Goal: Information Seeking & Learning: Learn about a topic

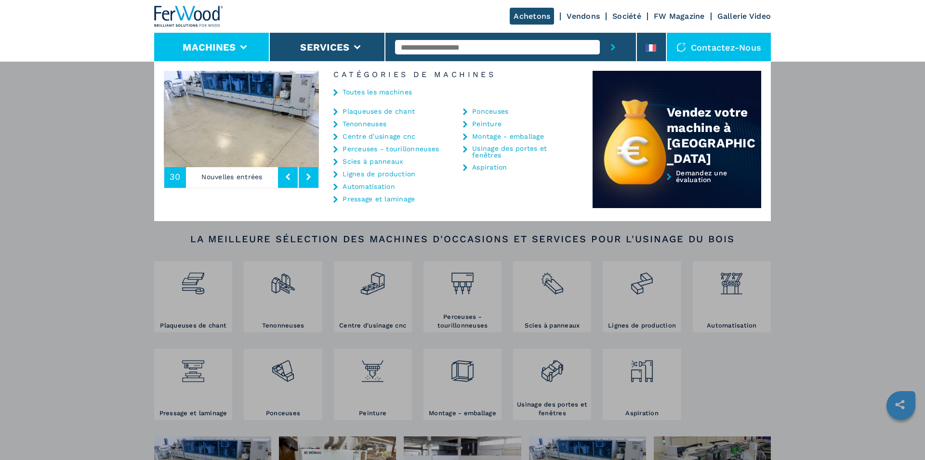
click at [446, 49] on input "text" at bounding box center [497, 47] width 205 height 14
type input "****"
click at [600, 33] on button "submit-button" at bounding box center [613, 47] width 26 height 29
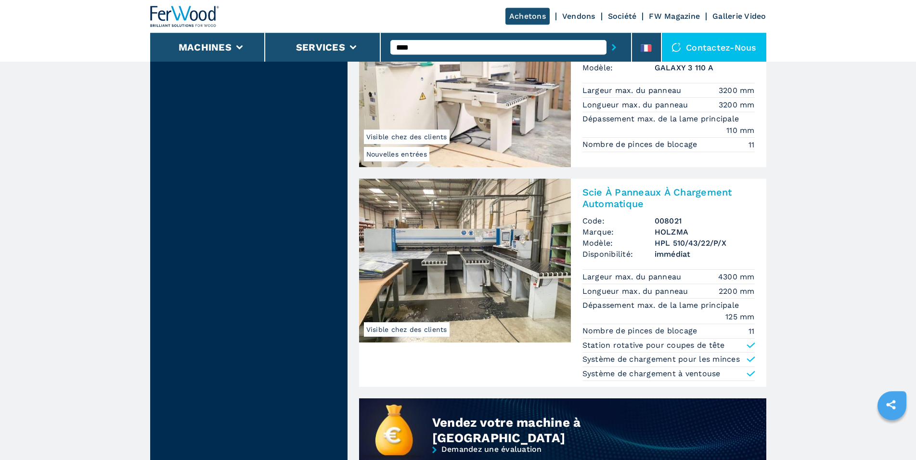
scroll to position [491, 0]
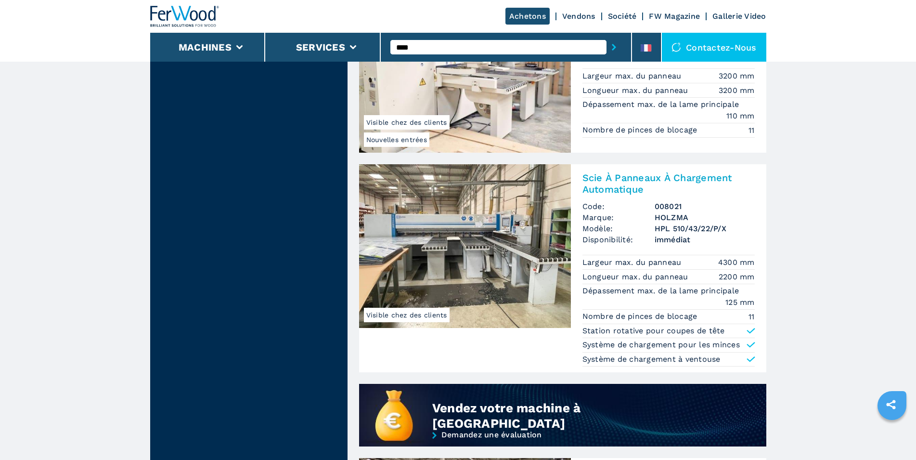
click at [613, 181] on h2 "Scie À Panneaux À Chargement Automatique" at bounding box center [669, 183] width 172 height 23
click at [505, 201] on img at bounding box center [465, 246] width 212 height 164
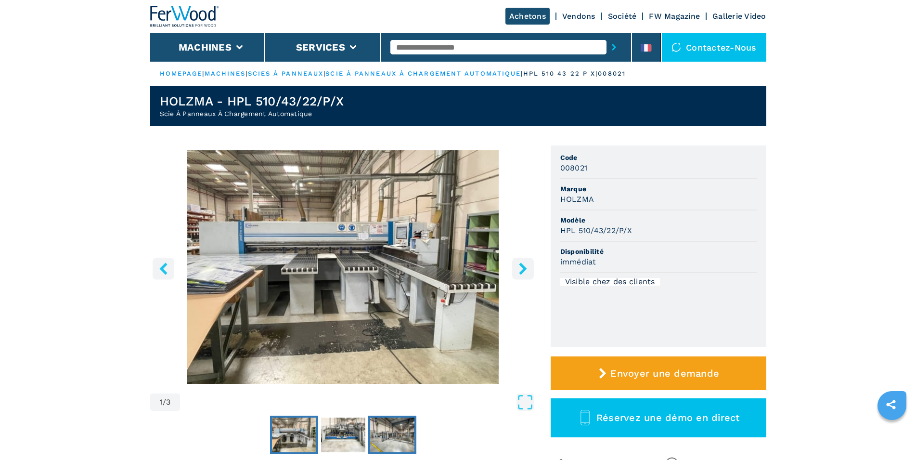
click at [384, 422] on img "Go to Slide 3" at bounding box center [392, 434] width 44 height 35
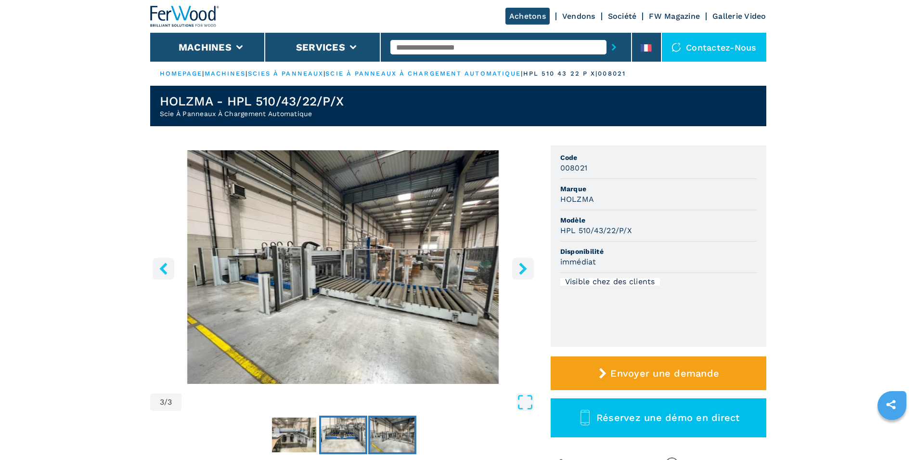
click at [340, 423] on img "Go to Slide 2" at bounding box center [343, 434] width 44 height 35
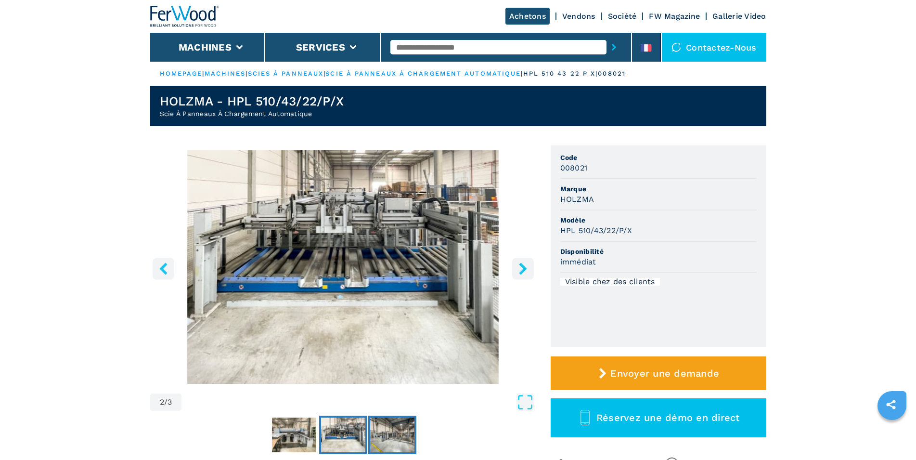
click at [406, 431] on img "Go to Slide 3" at bounding box center [392, 434] width 44 height 35
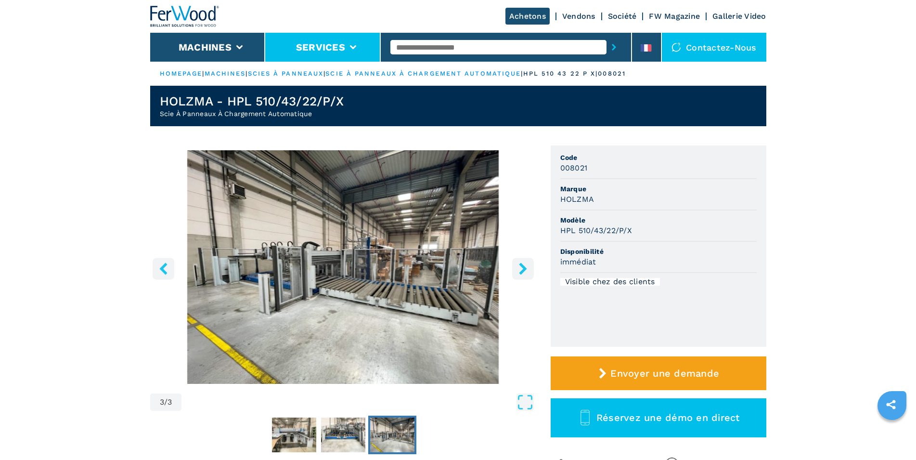
click at [320, 41] on button "Services" at bounding box center [320, 47] width 49 height 12
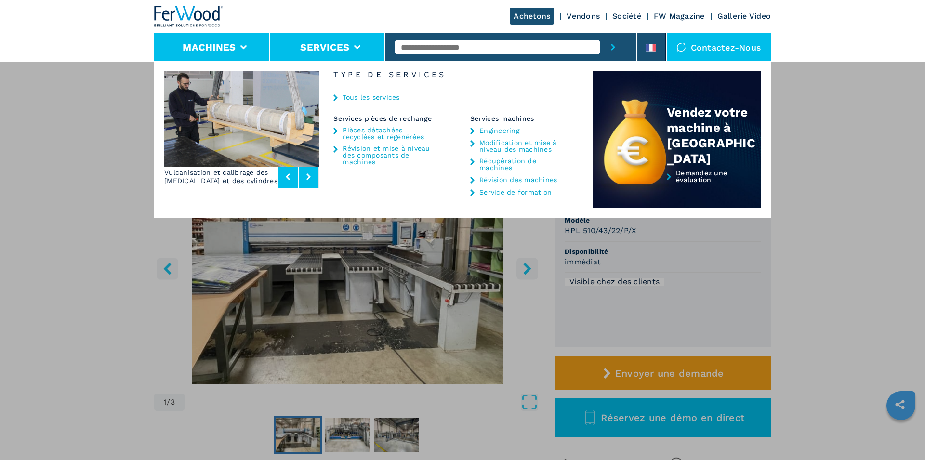
click at [251, 54] on li "Machines" at bounding box center [212, 47] width 116 height 29
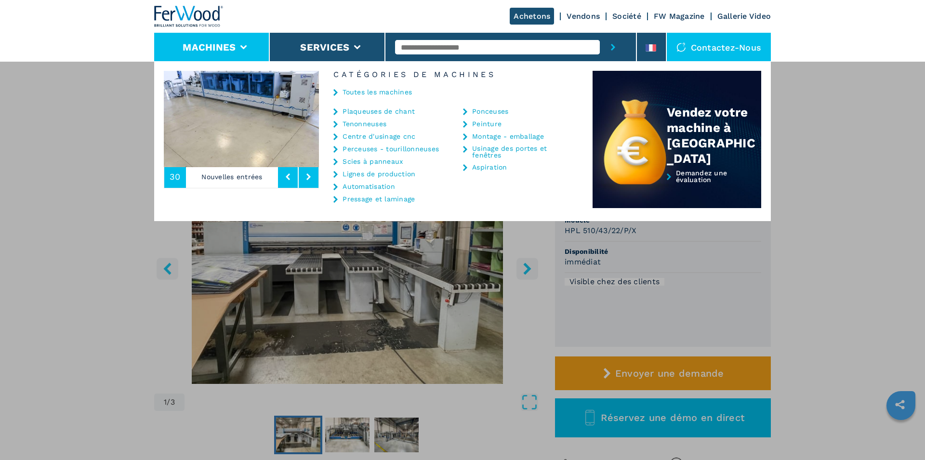
click at [489, 125] on link "Peinture" at bounding box center [486, 123] width 29 height 7
click at [360, 196] on link "Pressage et laminage" at bounding box center [378, 199] width 72 height 7
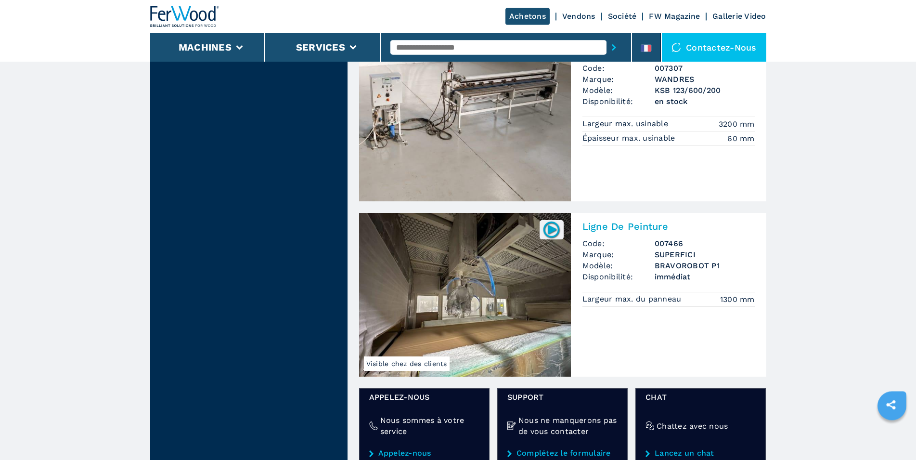
scroll to position [884, 0]
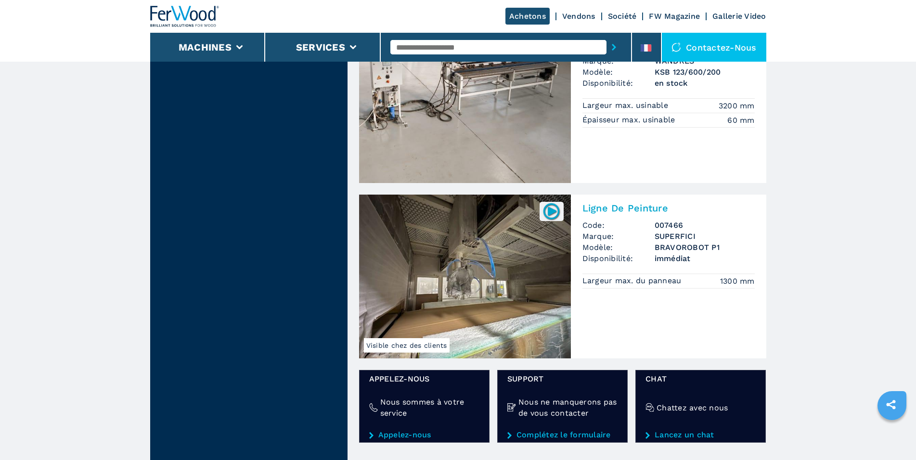
click at [602, 208] on h2 "Ligne De Peinture" at bounding box center [669, 208] width 172 height 12
click at [545, 211] on img at bounding box center [551, 211] width 19 height 19
click at [643, 204] on h2 "Ligne De Peinture" at bounding box center [669, 208] width 172 height 12
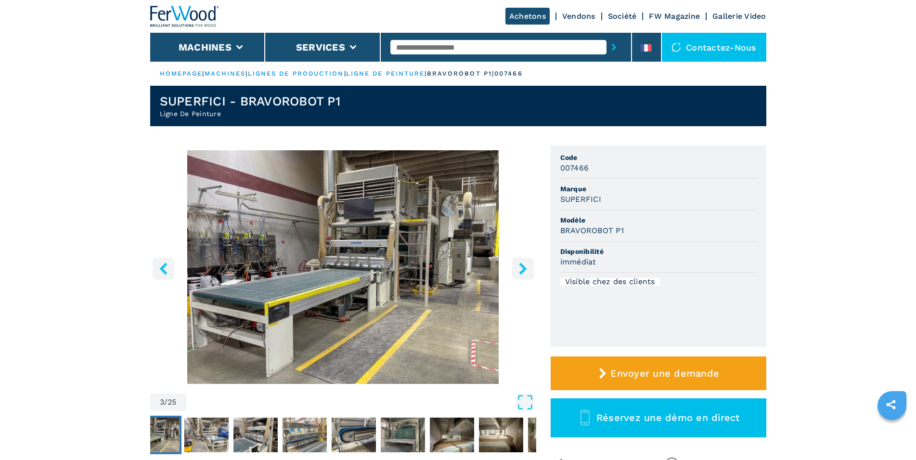
scroll to position [49, 0]
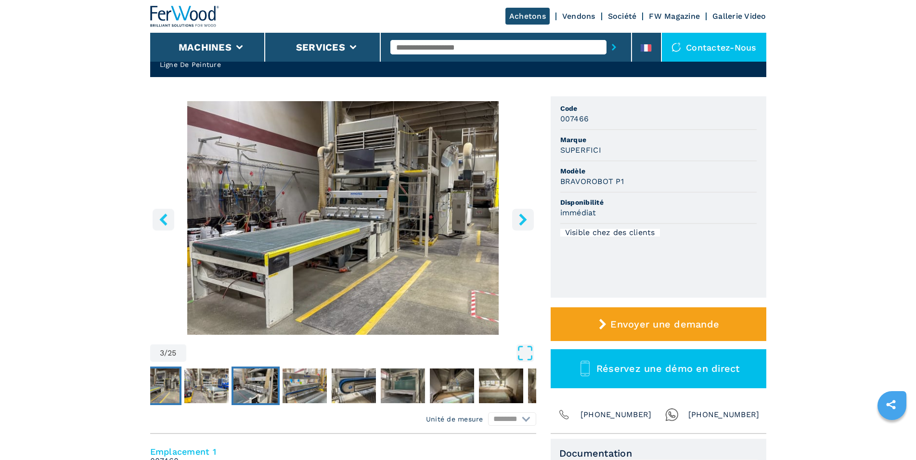
click at [236, 381] on img "Go to Slide 5" at bounding box center [256, 385] width 44 height 35
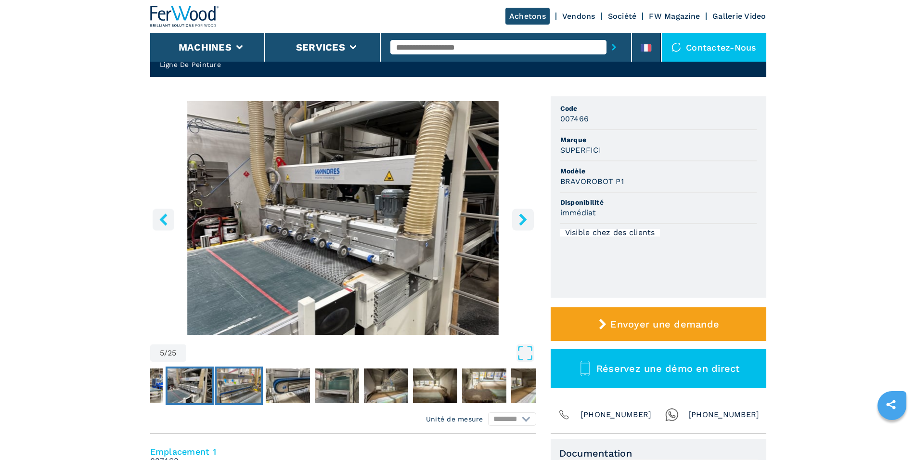
click at [251, 389] on img "Go to Slide 6" at bounding box center [239, 385] width 44 height 35
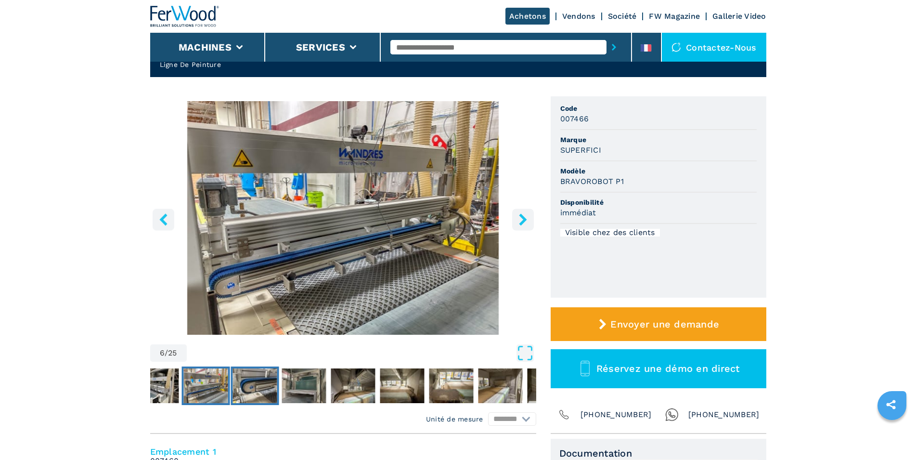
click at [277, 391] on button "Go to Slide 7" at bounding box center [255, 385] width 48 height 39
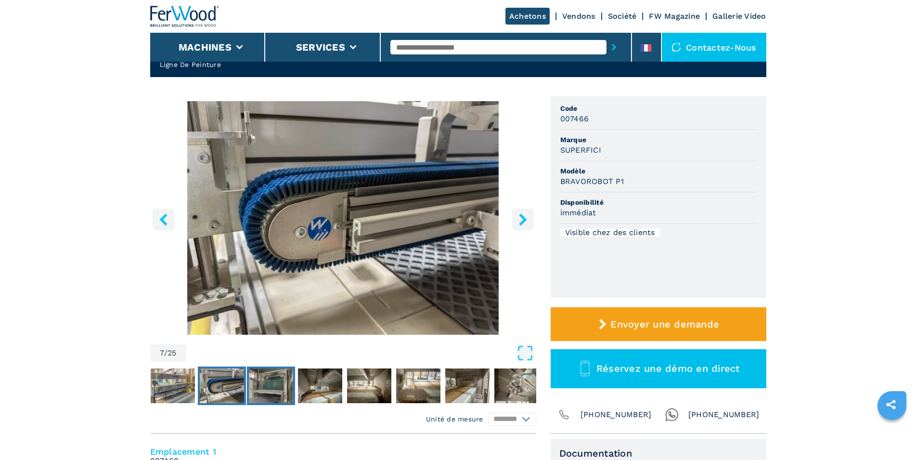
click at [279, 390] on img "Go to Slide 8" at bounding box center [271, 385] width 44 height 35
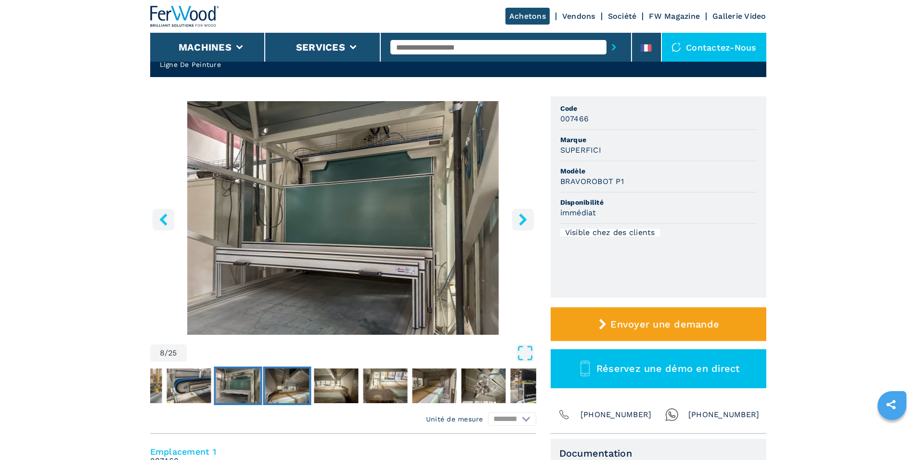
click at [300, 382] on img "Go to Slide 9" at bounding box center [287, 385] width 44 height 35
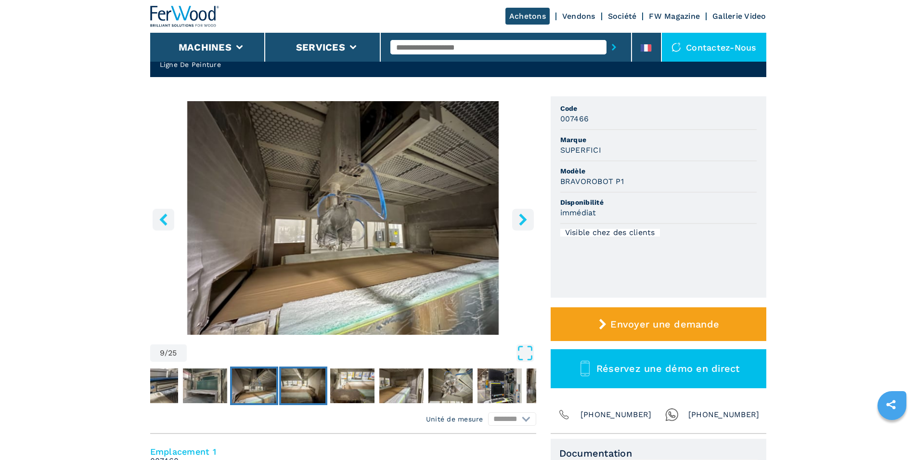
click at [300, 382] on img "Go to Slide 10" at bounding box center [303, 385] width 44 height 35
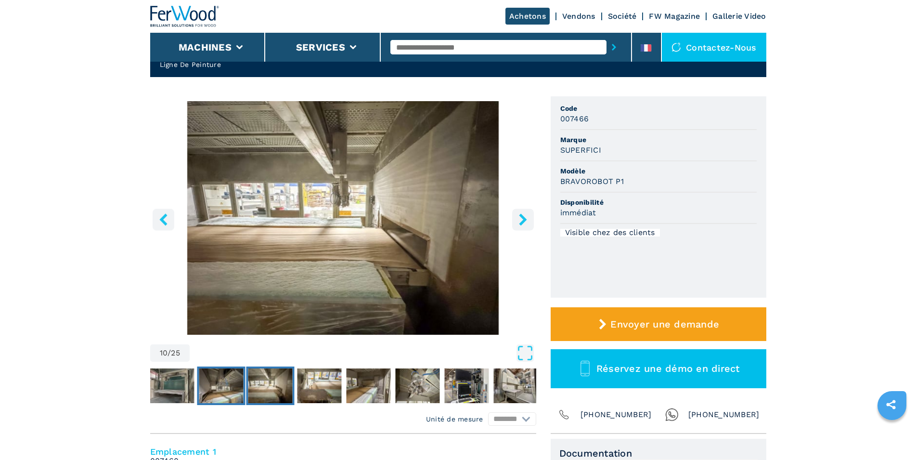
click at [222, 391] on img "Go to Slide 9" at bounding box center [221, 385] width 44 height 35
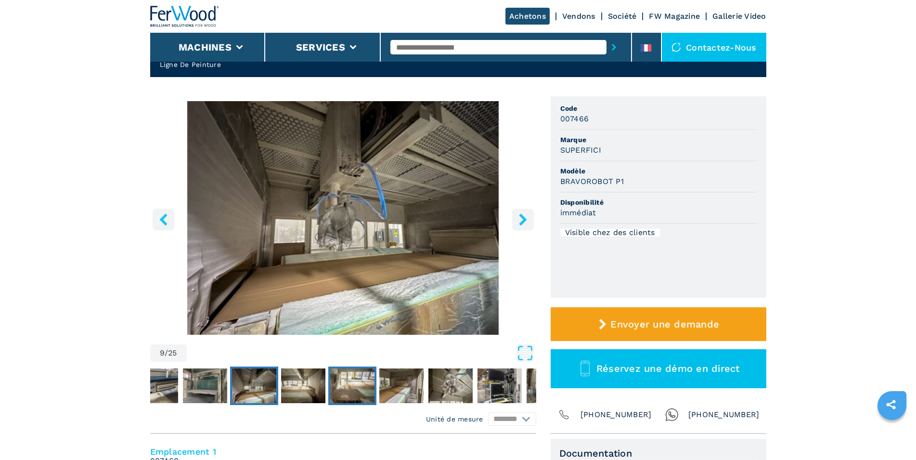
click at [375, 390] on button "Go to Slide 11" at bounding box center [352, 385] width 48 height 39
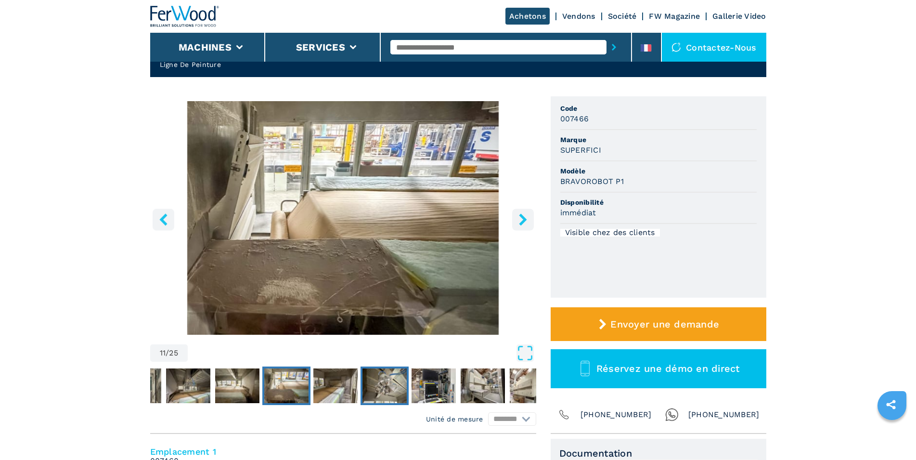
click at [385, 387] on img "Go to Slide 13" at bounding box center [385, 385] width 44 height 35
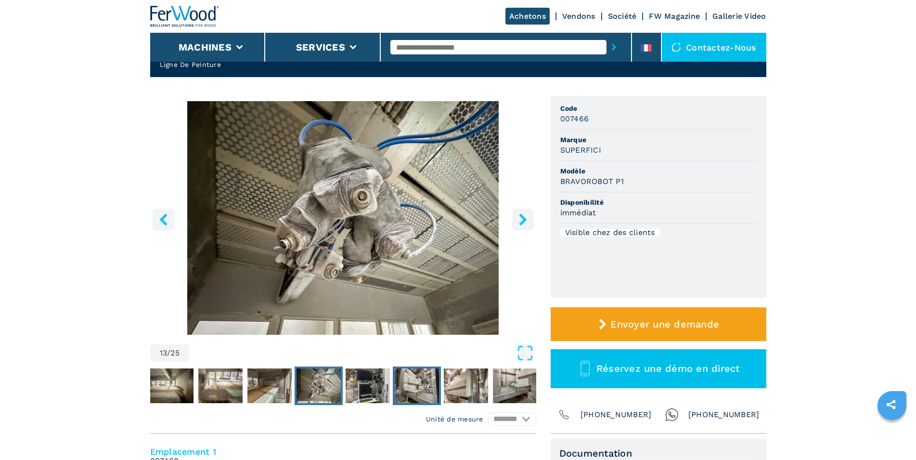
click at [404, 386] on img "Go to Slide 15" at bounding box center [417, 385] width 44 height 35
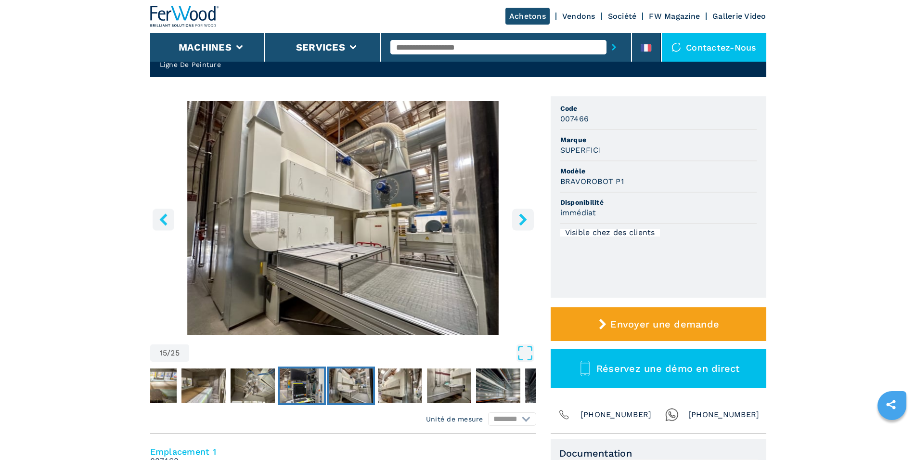
click at [308, 393] on img "Go to Slide 14" at bounding box center [302, 385] width 44 height 35
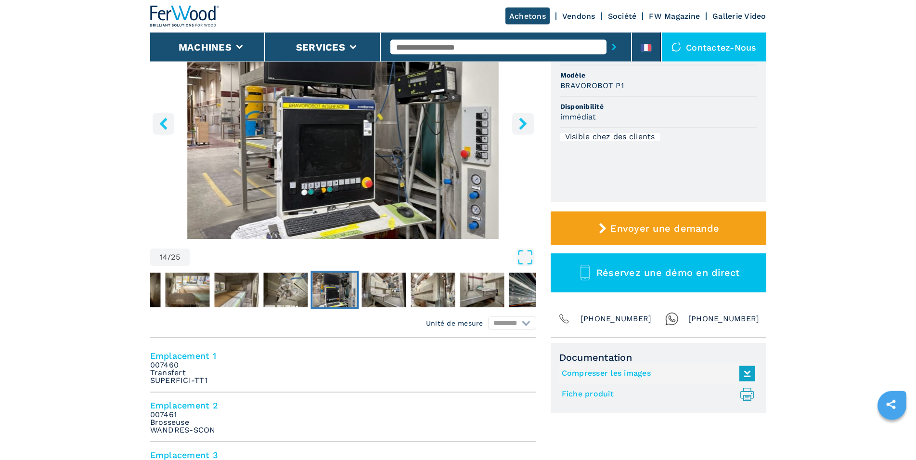
scroll to position [147, 0]
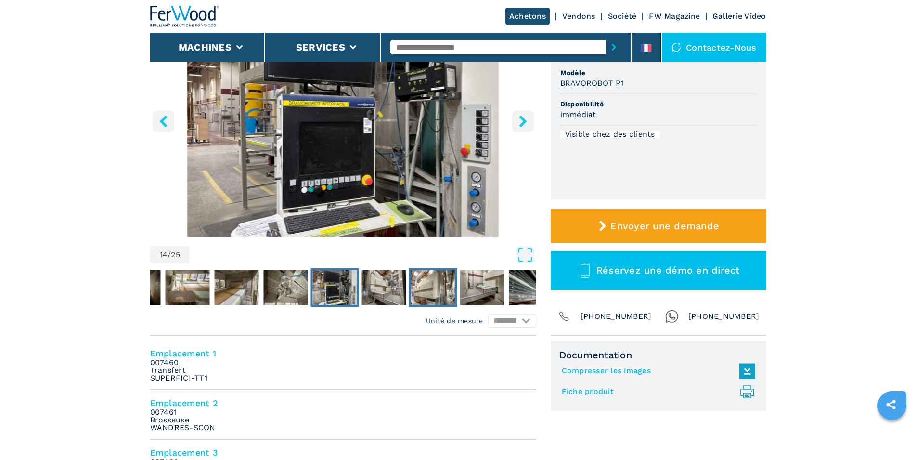
click at [441, 281] on img "Go to Slide 16" at bounding box center [433, 287] width 44 height 35
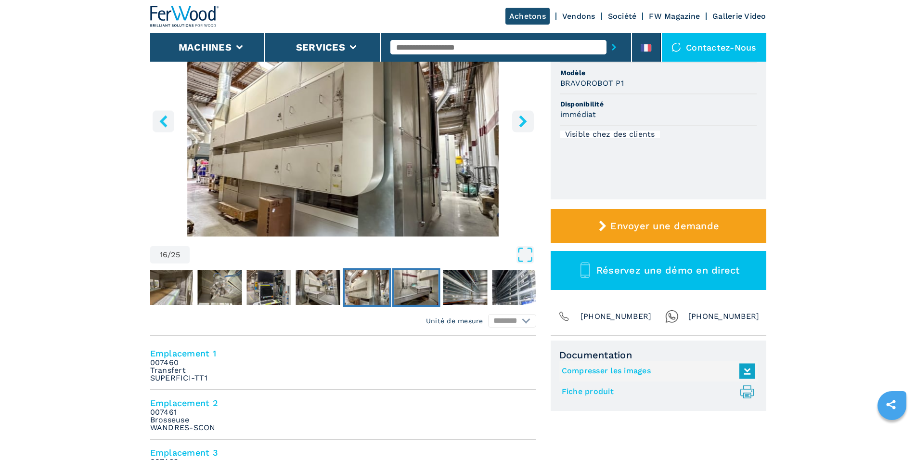
click at [416, 280] on img "Go to Slide 17" at bounding box center [416, 287] width 44 height 35
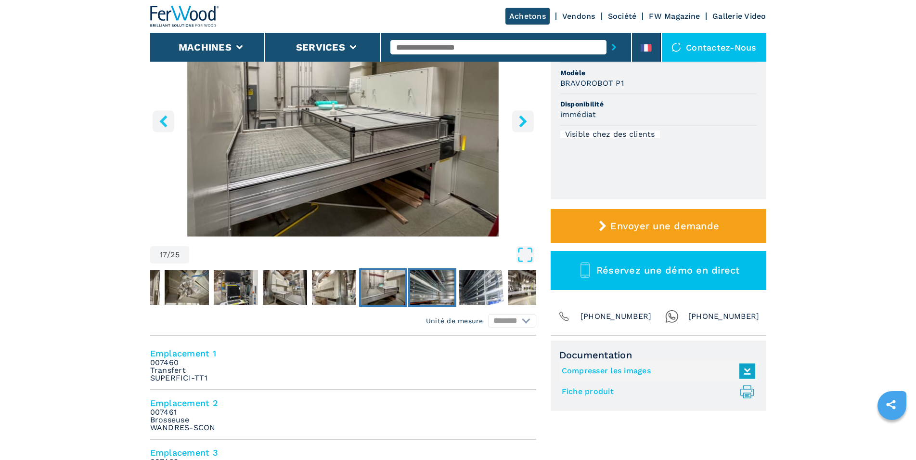
click at [425, 279] on img "Go to Slide 18" at bounding box center [432, 287] width 44 height 35
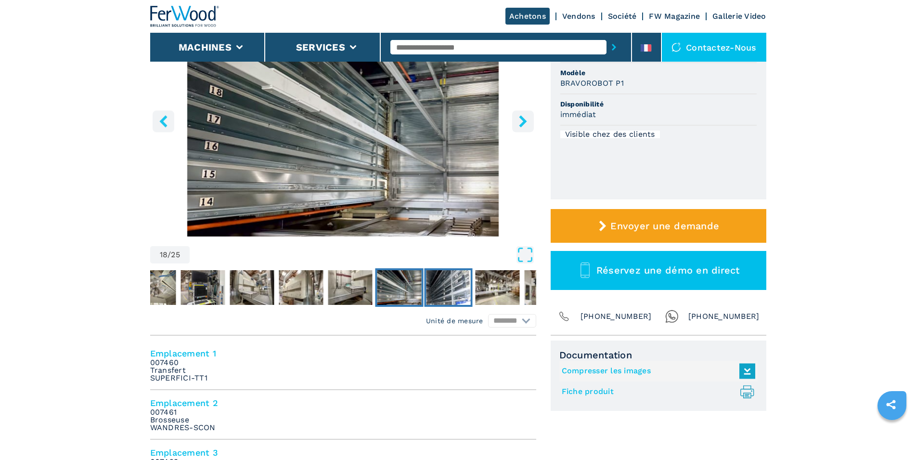
click at [472, 279] on button "Go to Slide 19" at bounding box center [448, 287] width 48 height 39
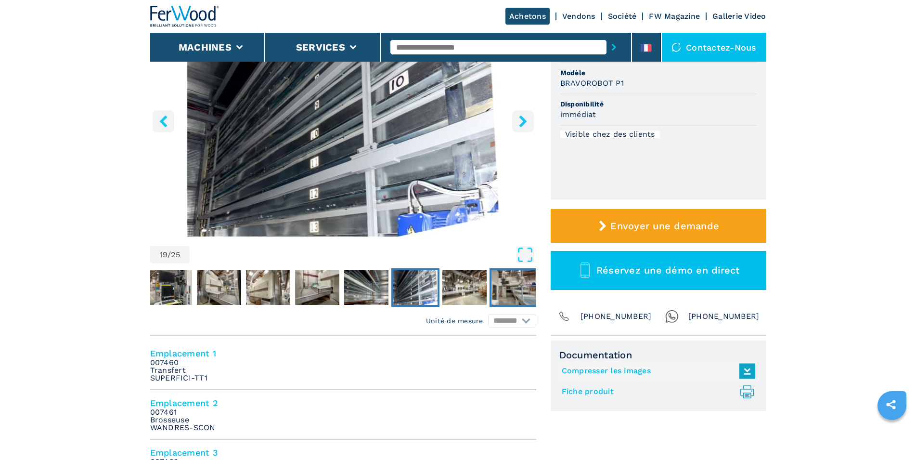
click at [507, 282] on img "Go to Slide 21" at bounding box center [514, 287] width 44 height 35
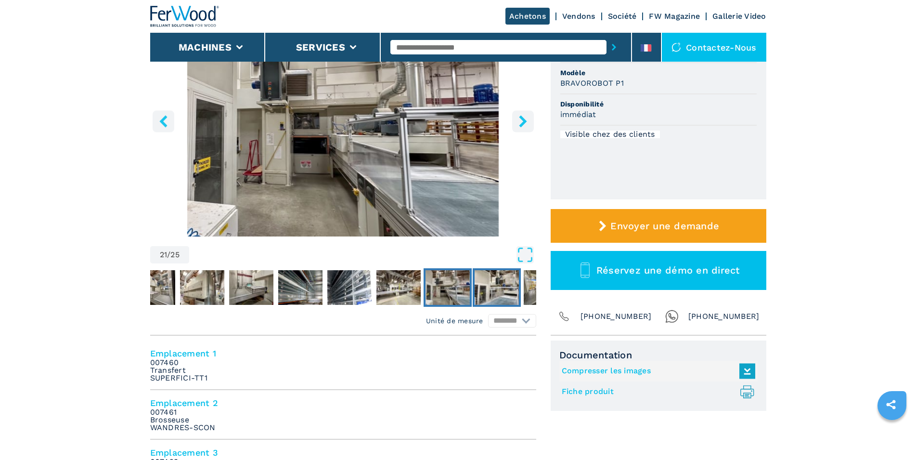
click at [507, 282] on img "Go to Slide 22" at bounding box center [497, 287] width 44 height 35
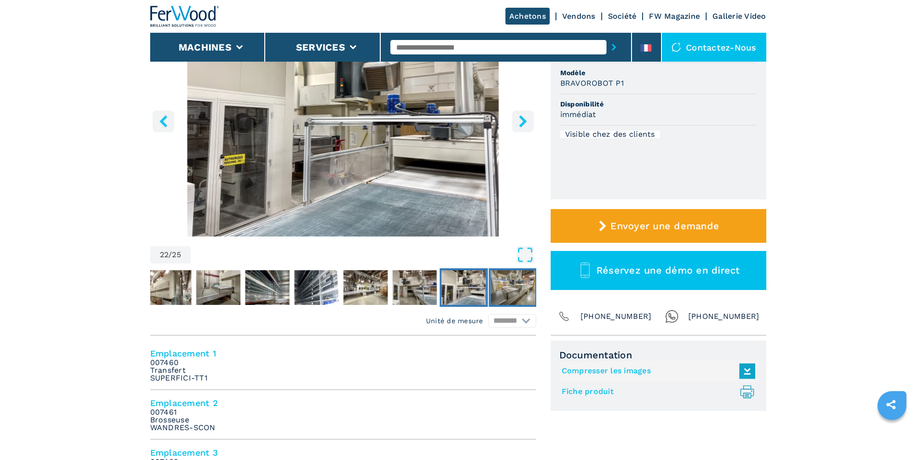
click at [507, 282] on img "Go to Slide 23" at bounding box center [513, 287] width 44 height 35
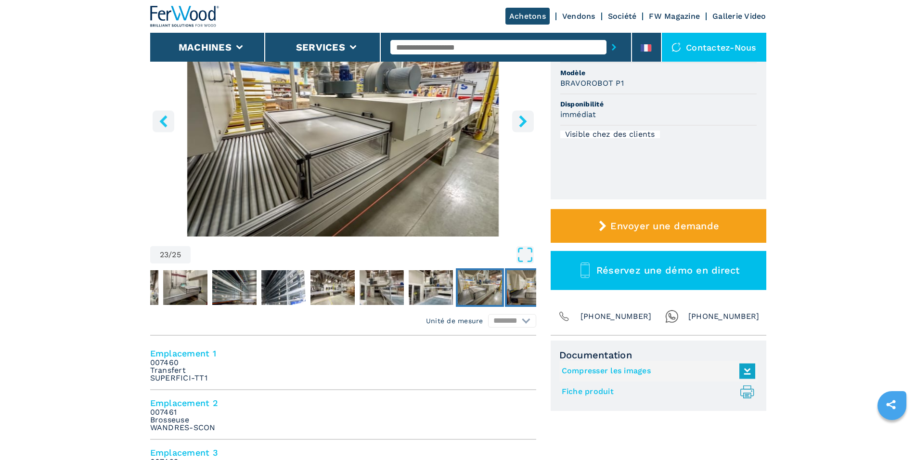
click at [516, 281] on img "Go to Slide 24" at bounding box center [529, 287] width 44 height 35
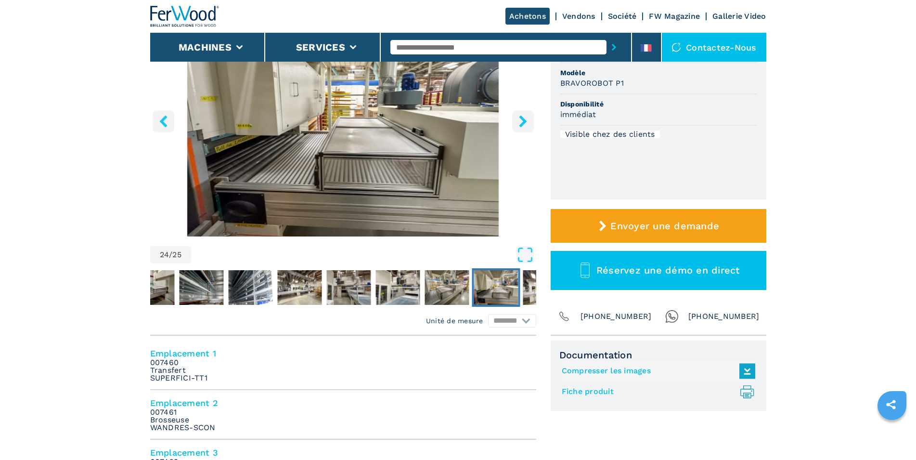
click at [520, 280] on div at bounding box center [343, 287] width 386 height 43
click at [525, 279] on img "Go to Slide 25" at bounding box center [545, 287] width 44 height 35
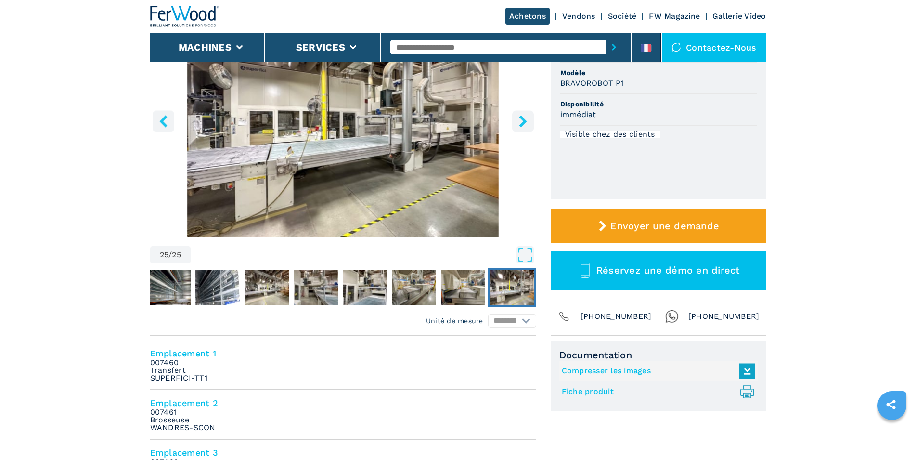
scroll to position [0, 0]
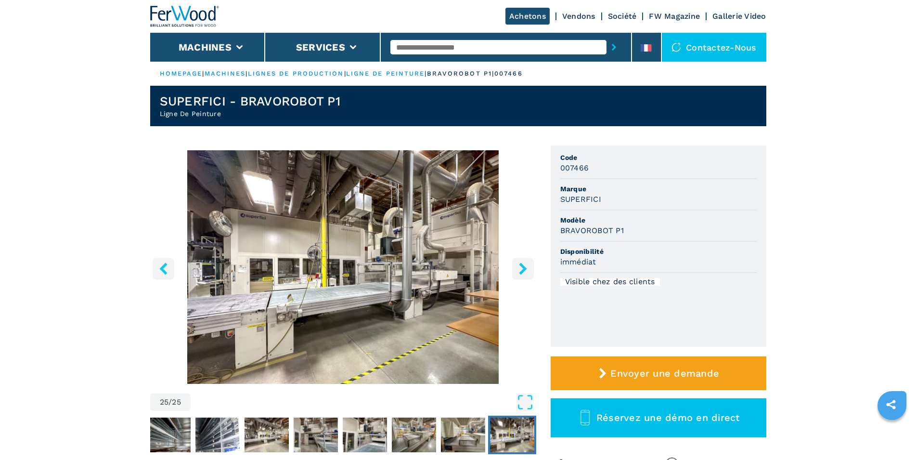
click at [521, 258] on button "right-button" at bounding box center [523, 269] width 22 height 22
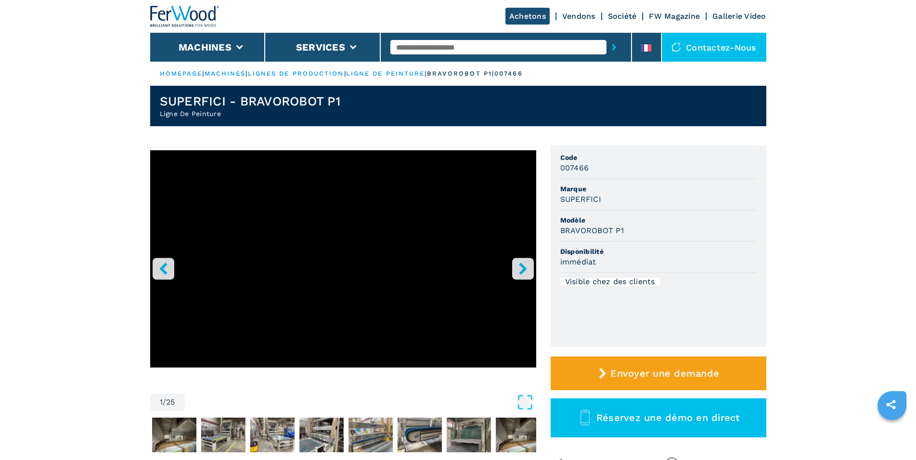
click at [521, 258] on button "right-button" at bounding box center [523, 269] width 22 height 22
click at [535, 14] on link "Achetons" at bounding box center [528, 16] width 44 height 17
click at [519, 8] on div "Achetons Vendons Société FW Magazine Gallerie Video" at bounding box center [458, 16] width 616 height 33
click at [517, 17] on link "Achetons" at bounding box center [528, 16] width 44 height 17
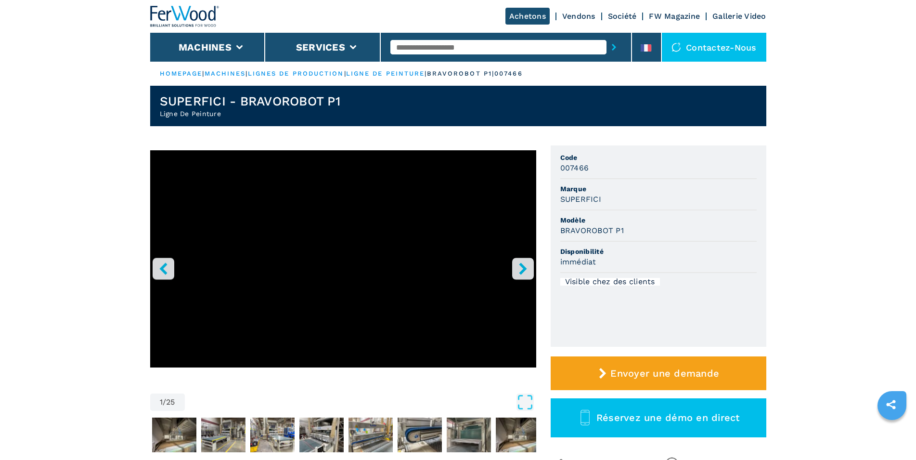
click at [192, 20] on img at bounding box center [184, 16] width 69 height 21
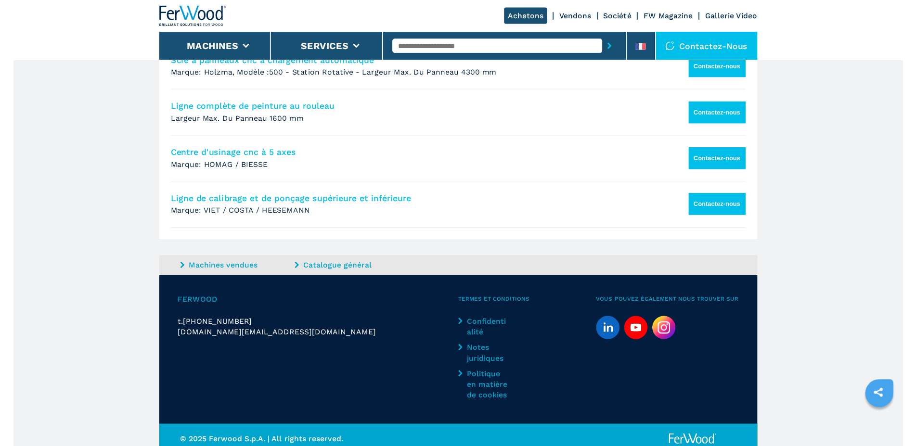
scroll to position [991, 0]
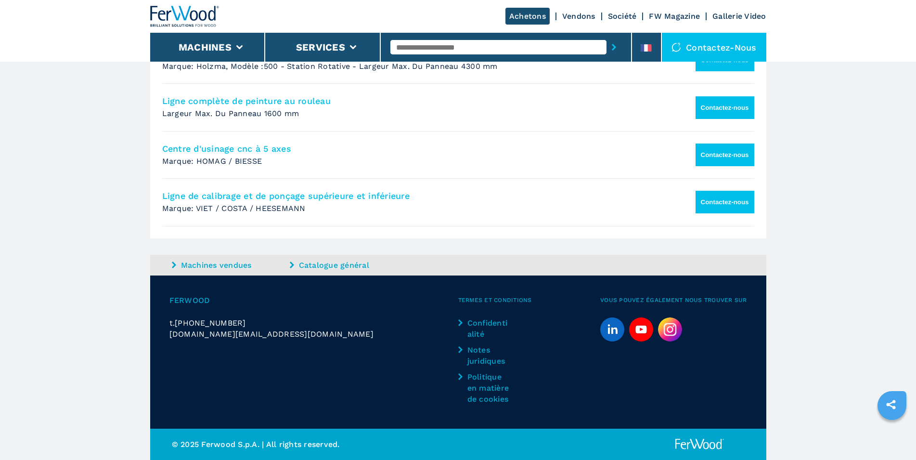
click at [570, 15] on link "Vendons" at bounding box center [578, 16] width 33 height 9
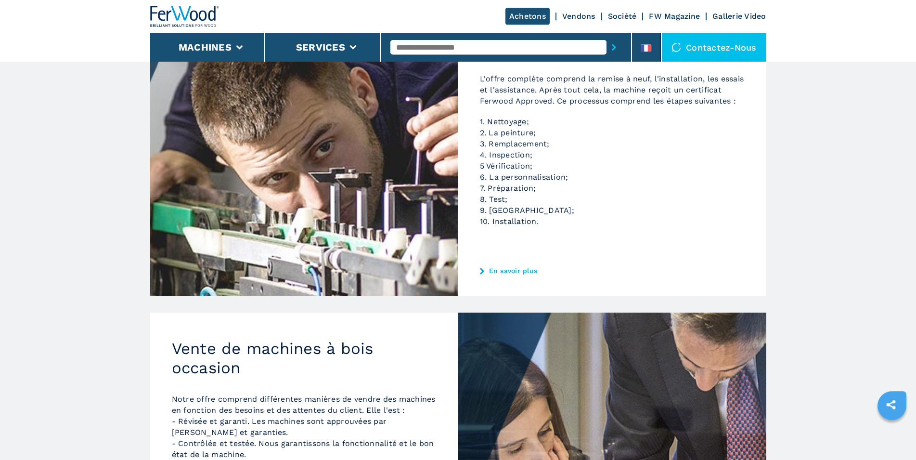
scroll to position [295, 0]
